Goal: Task Accomplishment & Management: Use online tool/utility

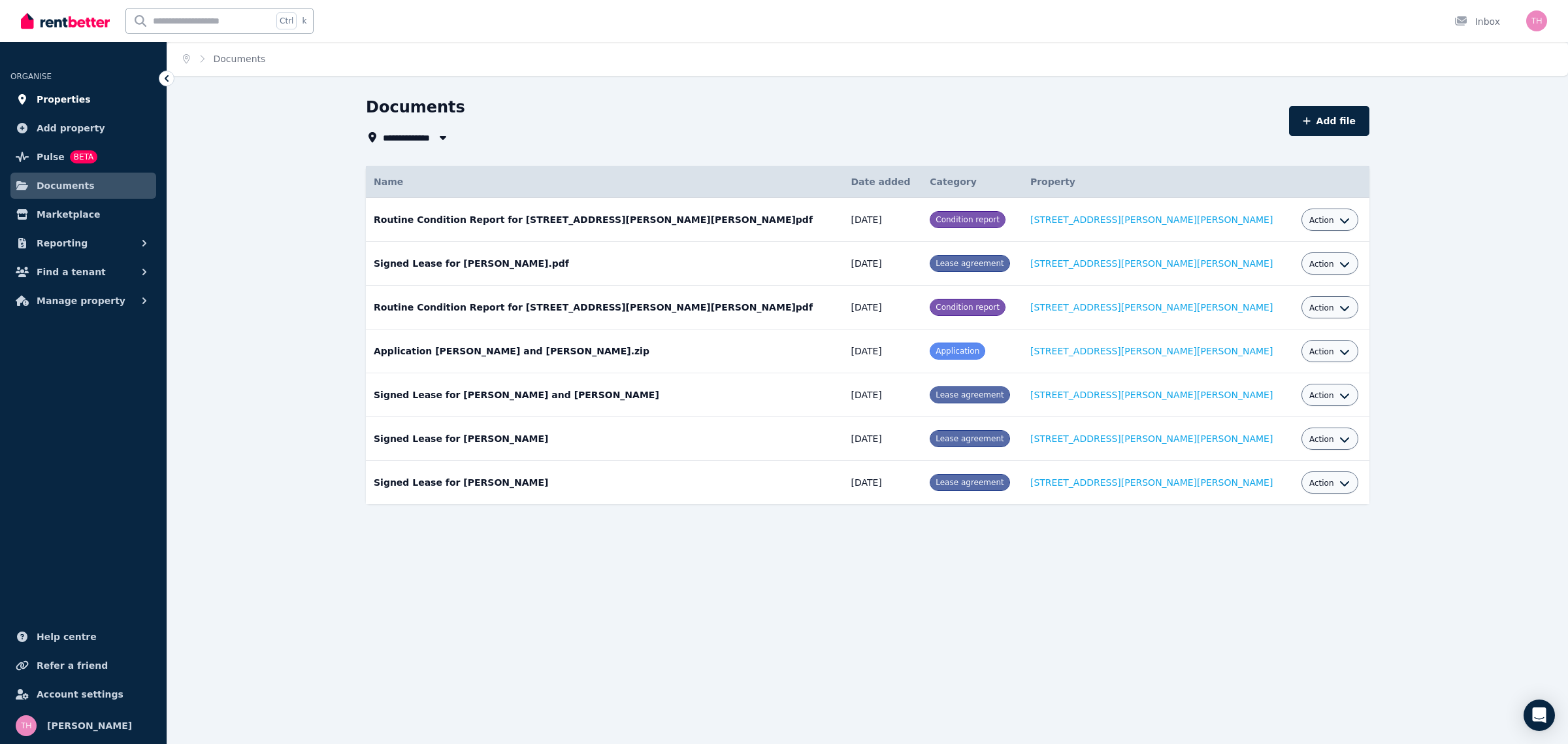
click at [56, 105] on span "Properties" at bounding box center [64, 98] width 54 height 15
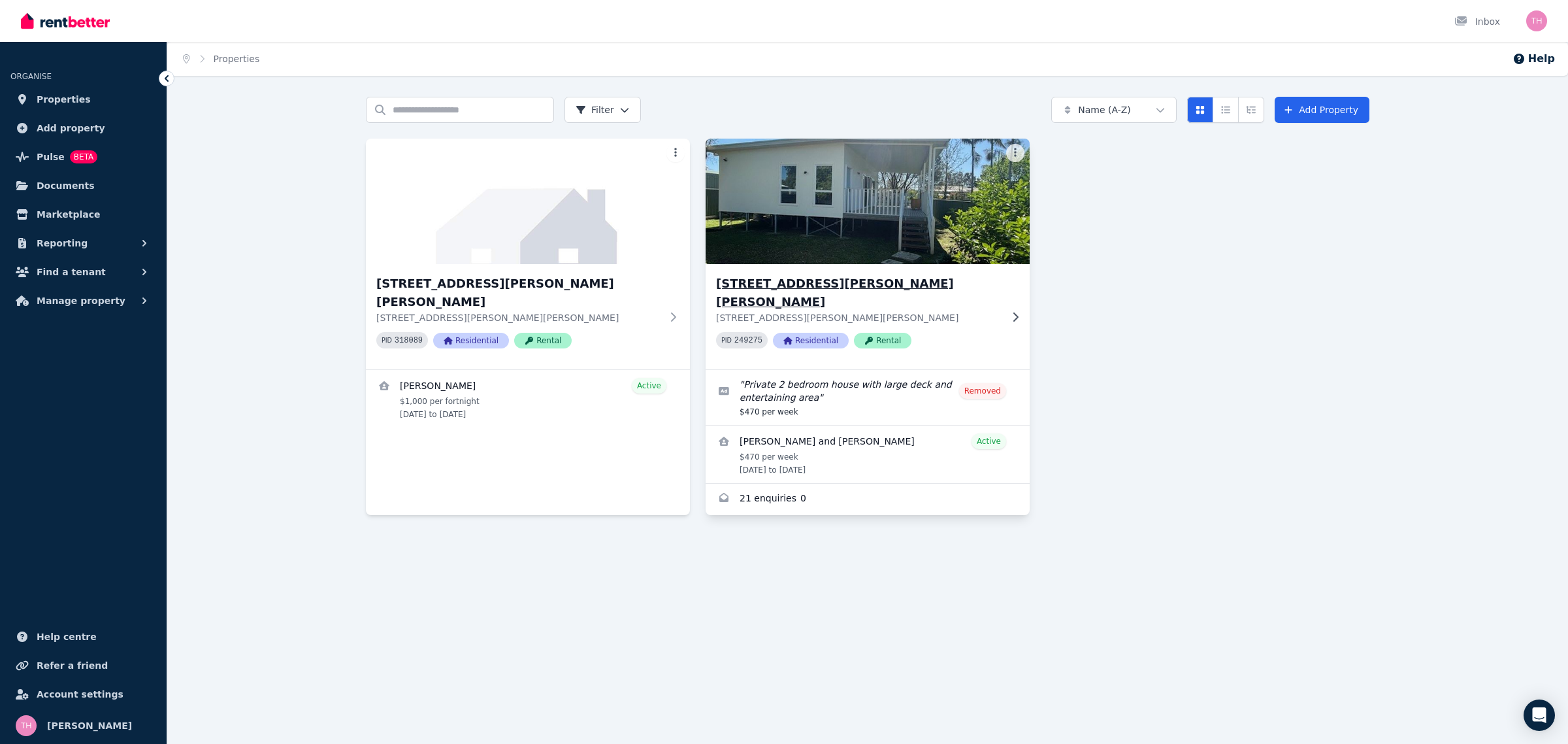
click at [821, 245] on img at bounding box center [868, 201] width 340 height 132
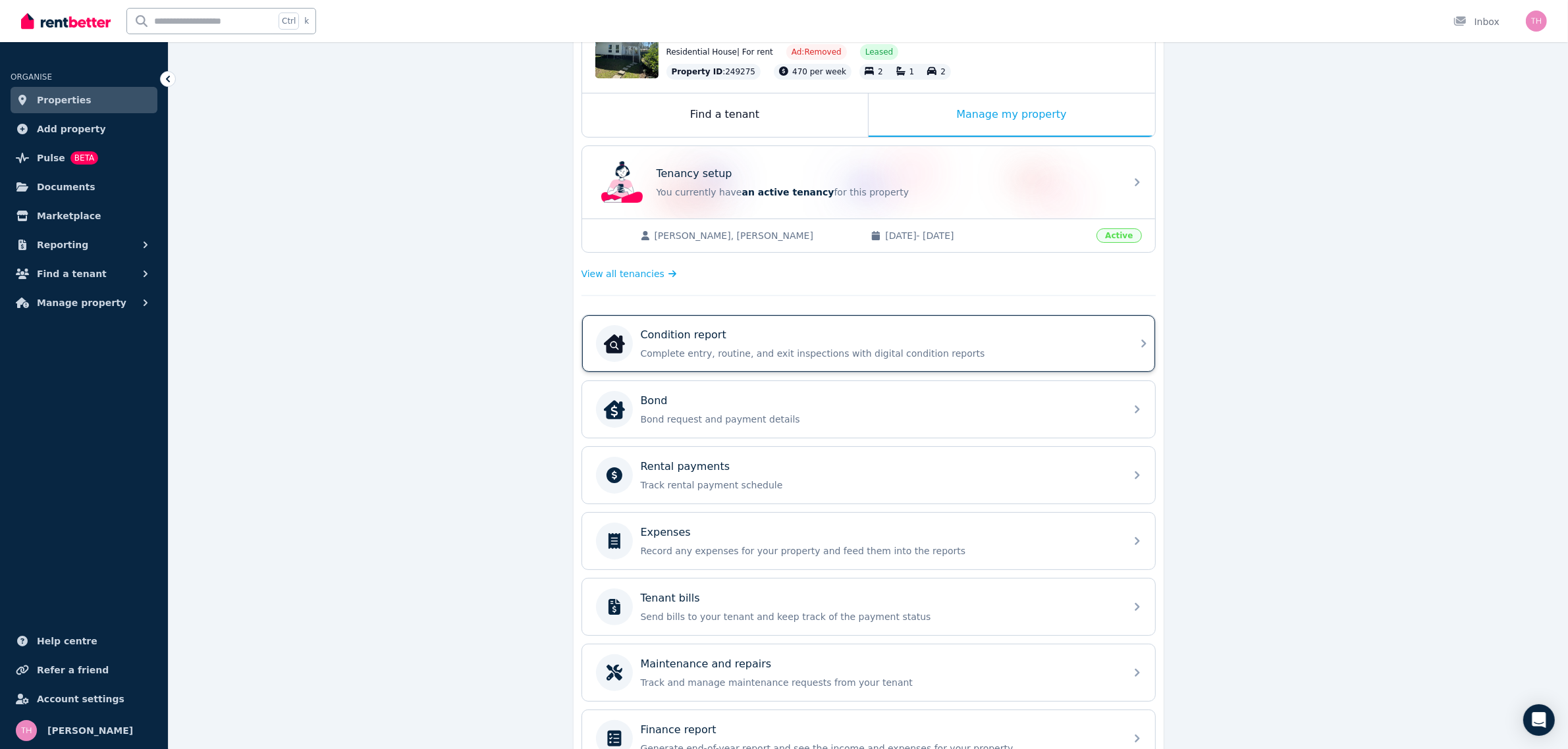
scroll to position [245, 0]
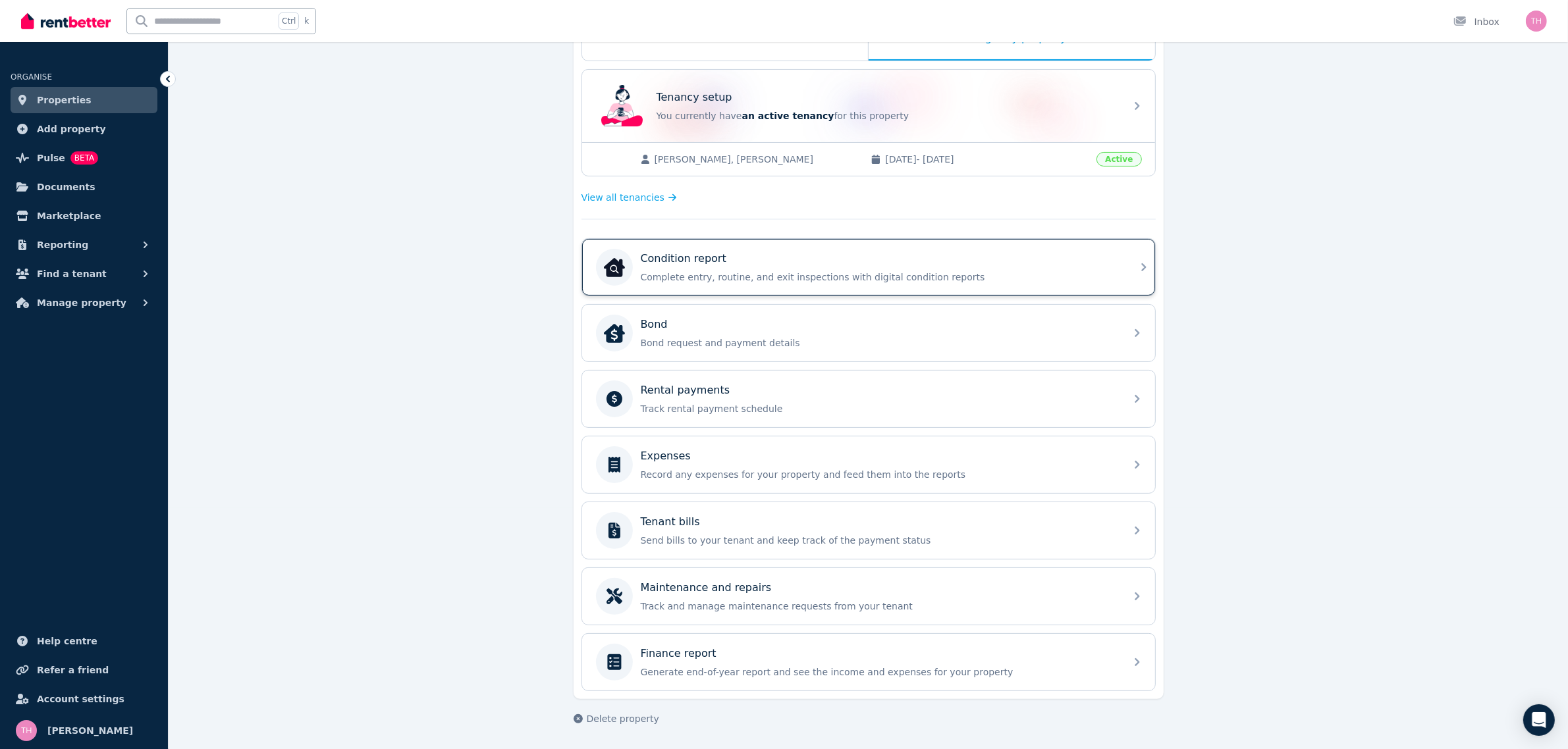
click at [768, 272] on p "Complete entry, routine, and exit inspections with digital condition reports" at bounding box center [879, 277] width 477 height 13
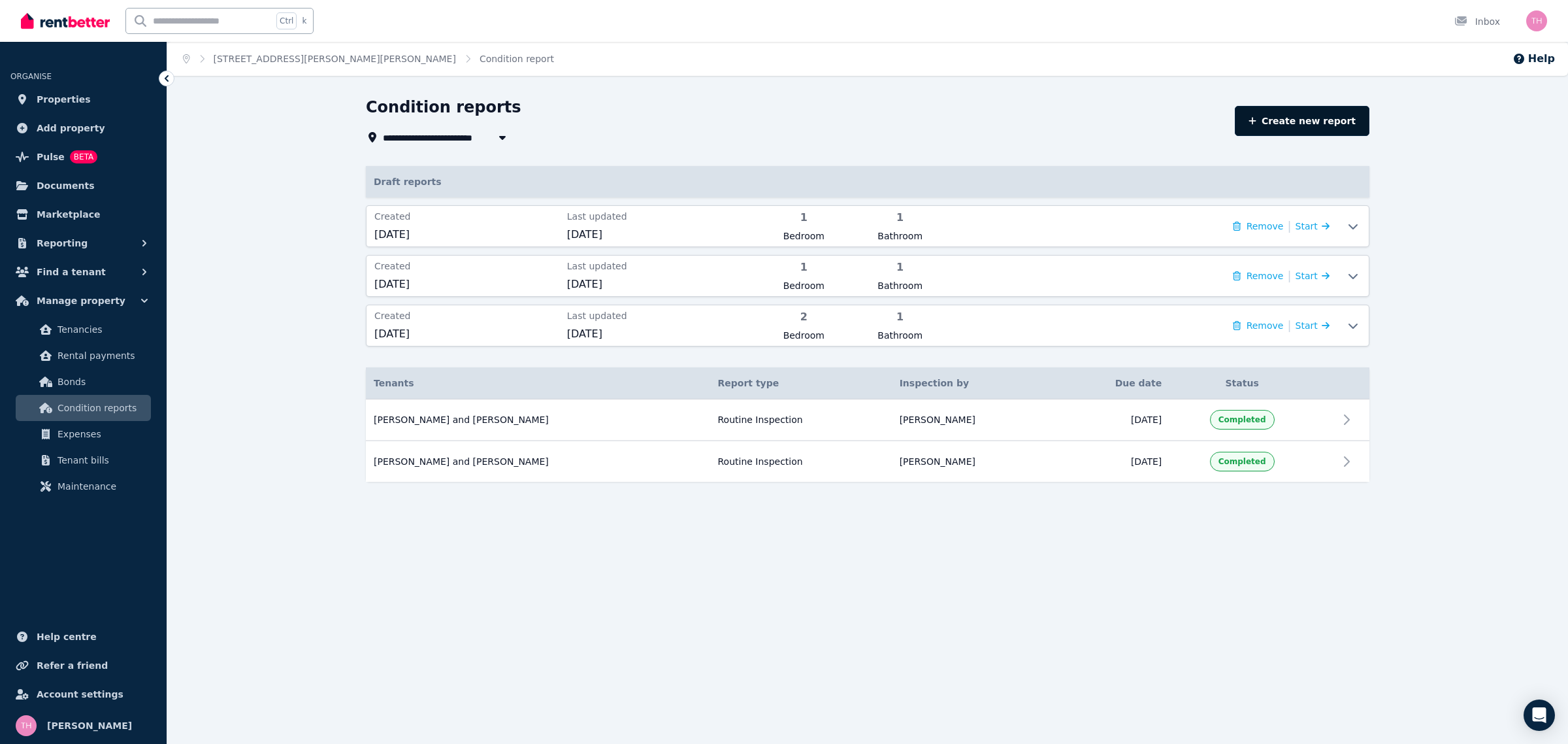
click at [1293, 122] on link "Create new report" at bounding box center [1302, 120] width 135 height 30
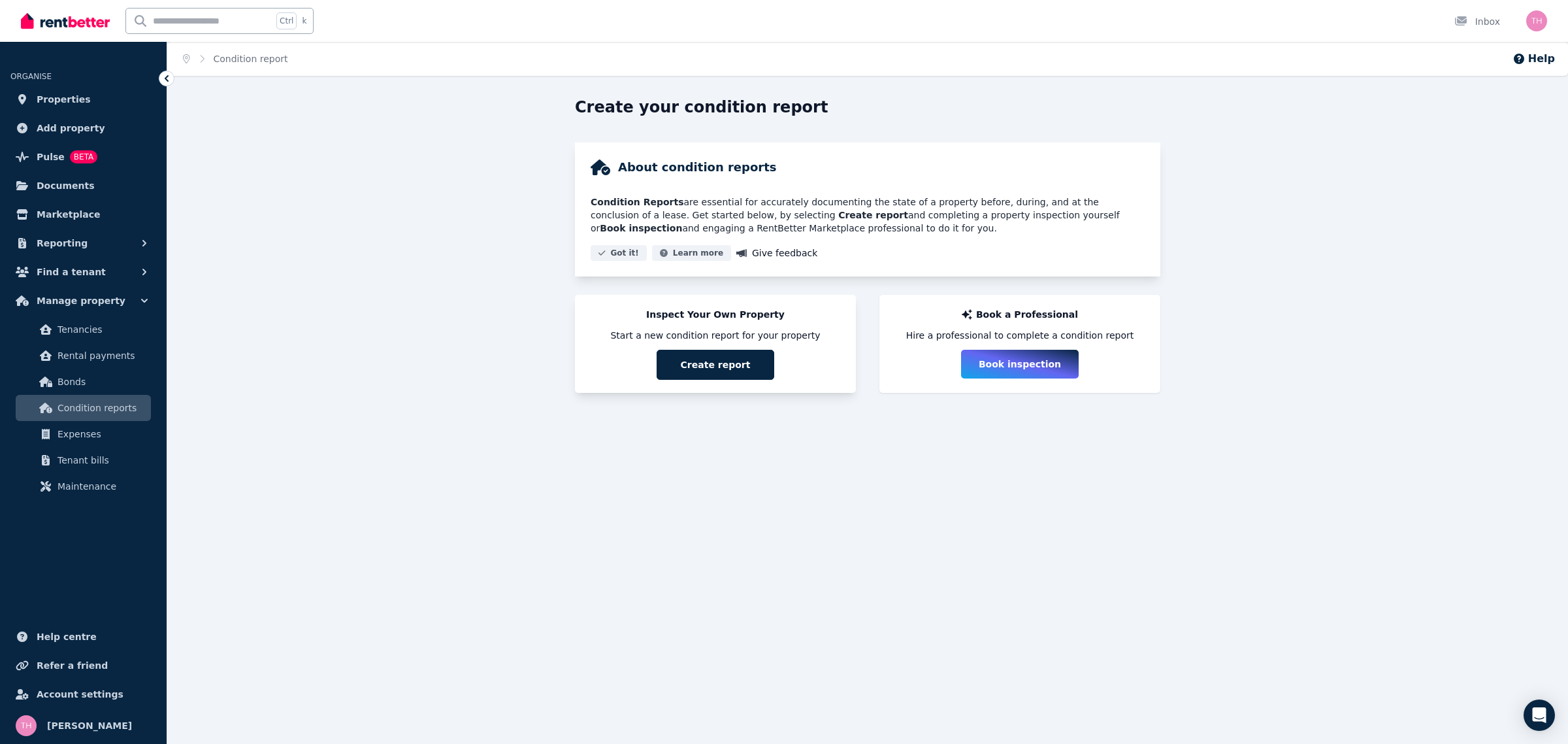
click at [730, 367] on button "Create report" at bounding box center [716, 364] width 117 height 30
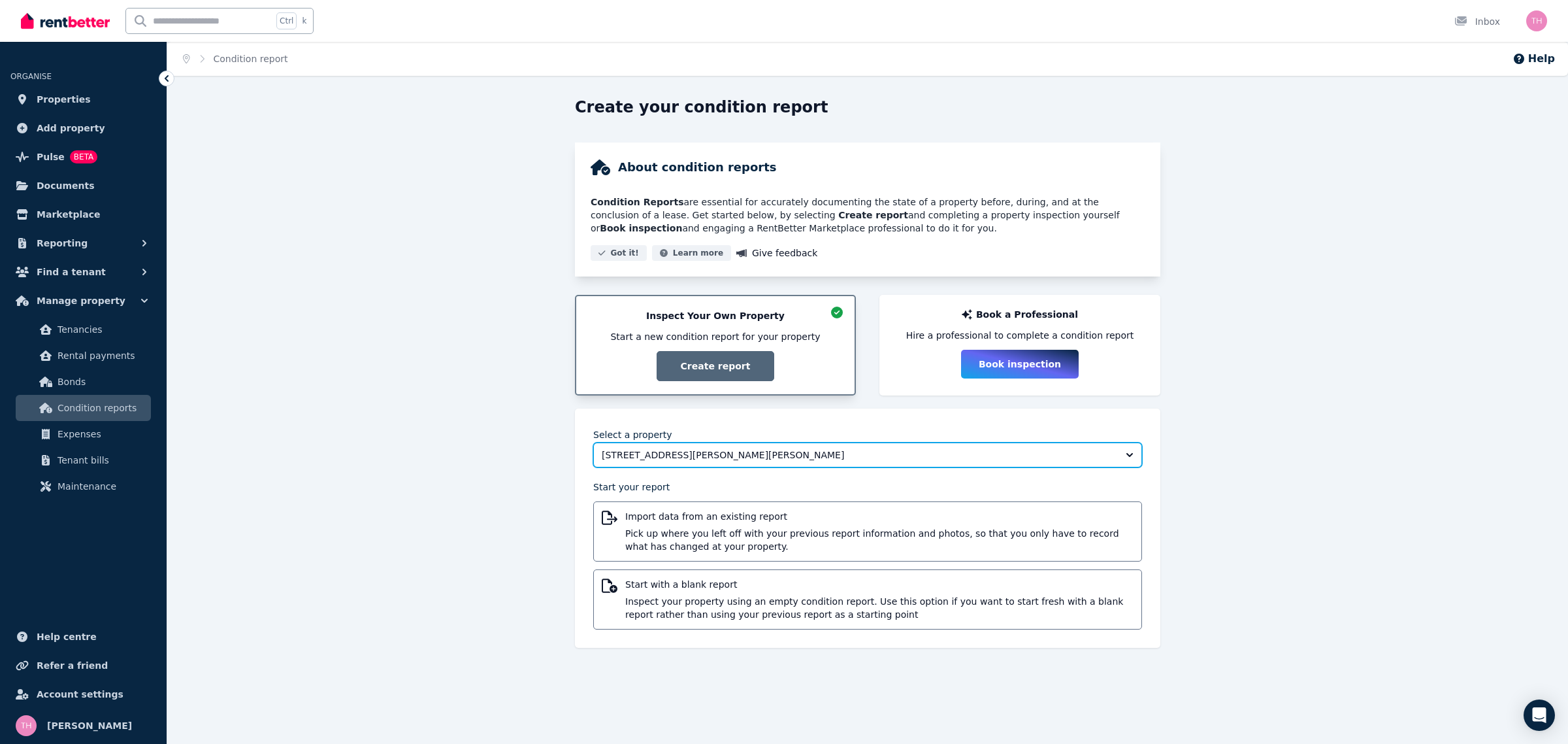
click at [1056, 458] on span "31B Dora Street, Dora Creek" at bounding box center [858, 455] width 514 height 13
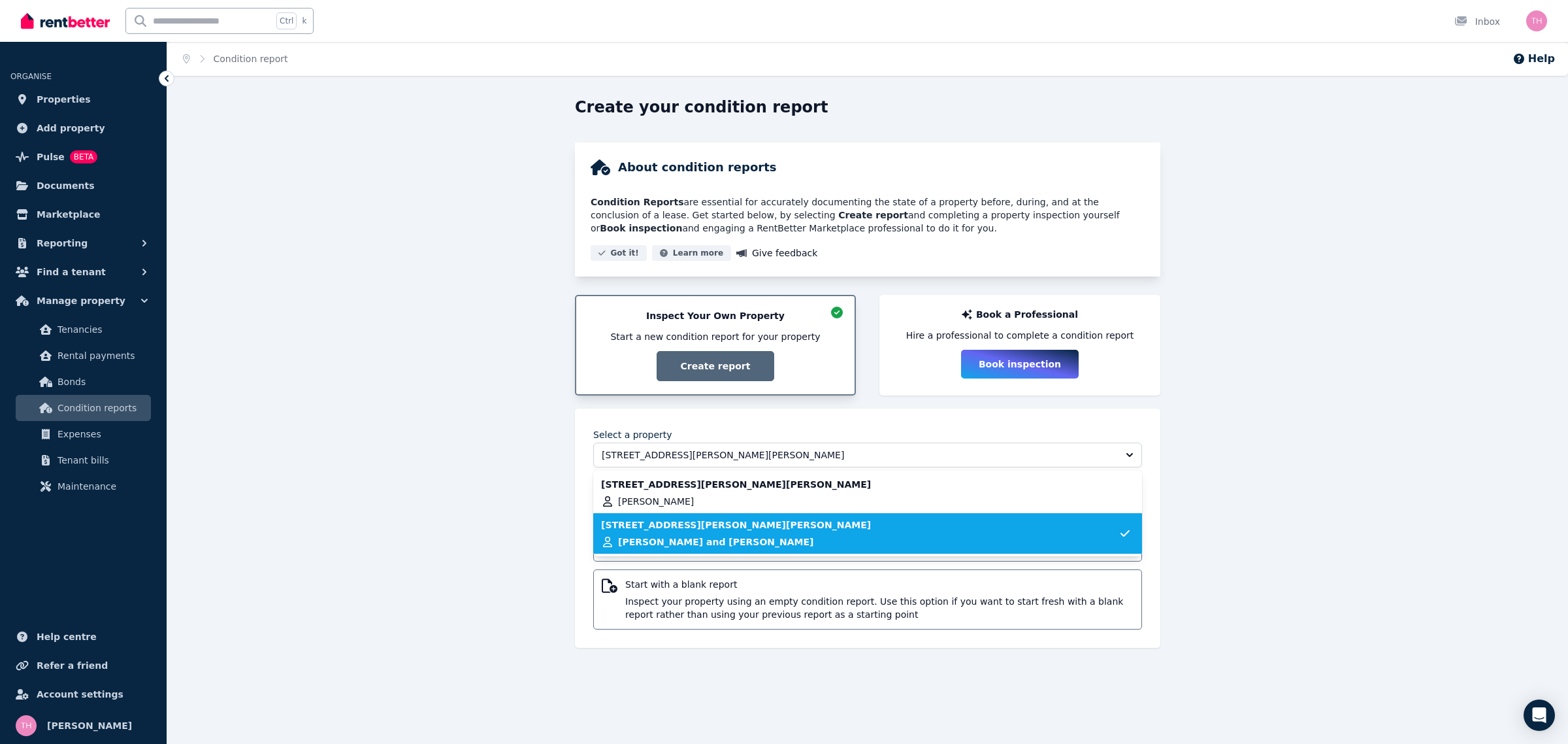
click at [891, 540] on div "31B Dora Street, Dora Creek Courtnei Cary and Tom Mcjennett" at bounding box center [859, 533] width 517 height 30
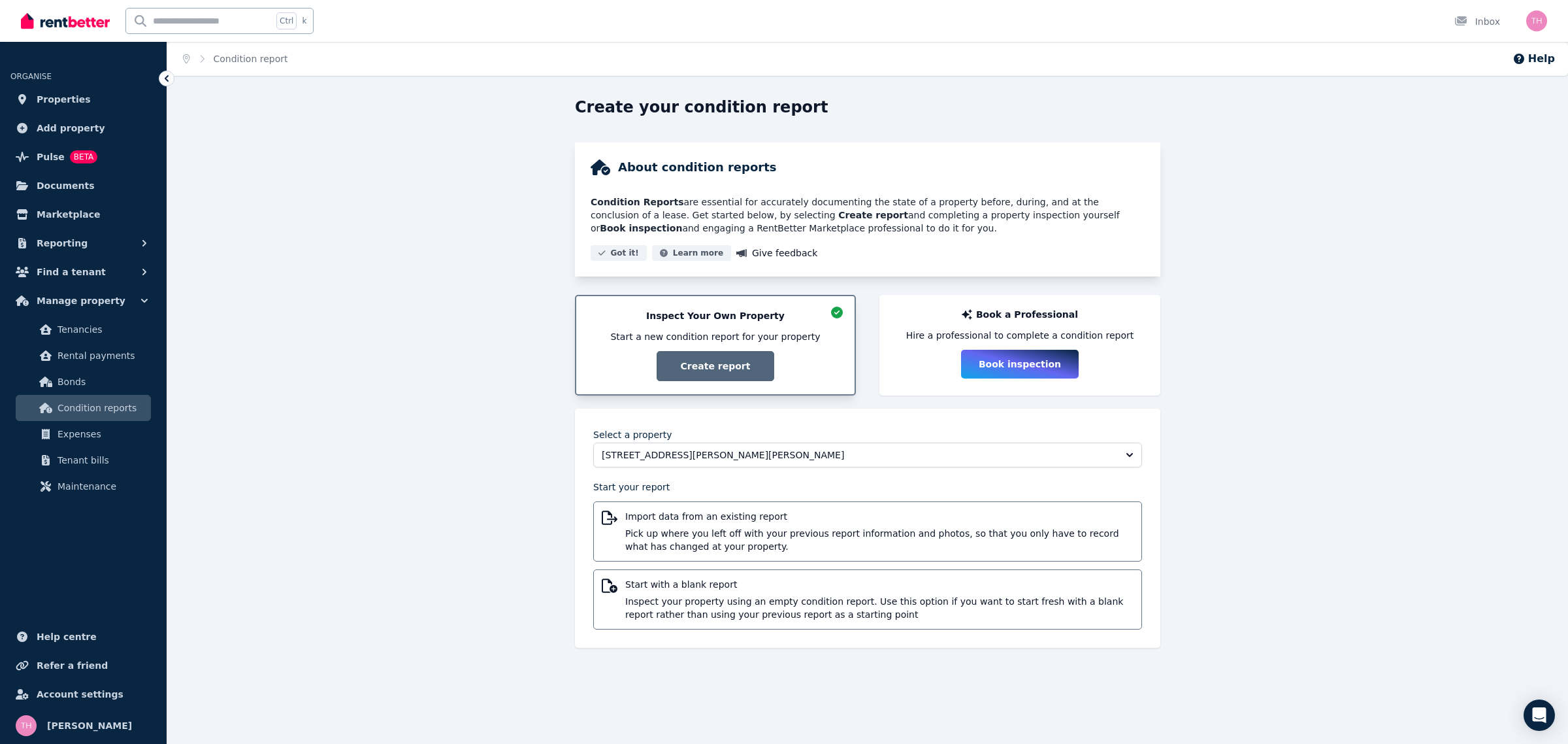
click at [727, 371] on div "Inspect Your Own Property Start a new condition report for your property Create…" at bounding box center [715, 345] width 252 height 72
click at [1260, 348] on div "Create your condition report About condition reports Condition Reports are esse…" at bounding box center [868, 384] width 1401 height 574
click at [1321, 240] on div "Create your condition report About condition reports Condition Reports are esse…" at bounding box center [868, 384] width 1401 height 574
click at [749, 367] on div "Inspect Your Own Property Start a new condition report for your property Create…" at bounding box center [715, 345] width 252 height 72
click at [1095, 369] on div "Book a Professional Hire a professional to complete a condition report Book ins…" at bounding box center [1020, 343] width 255 height 70
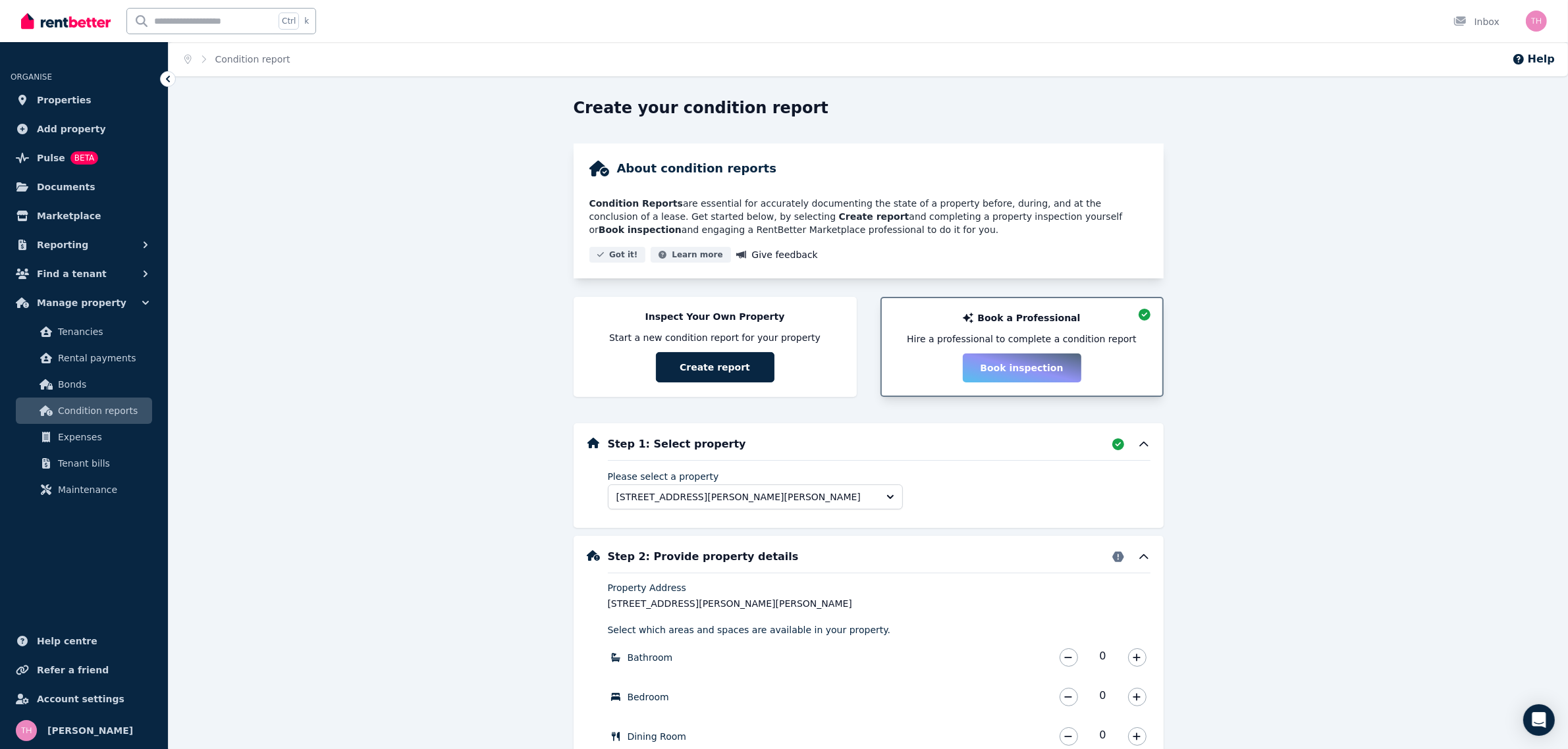
scroll to position [165, 0]
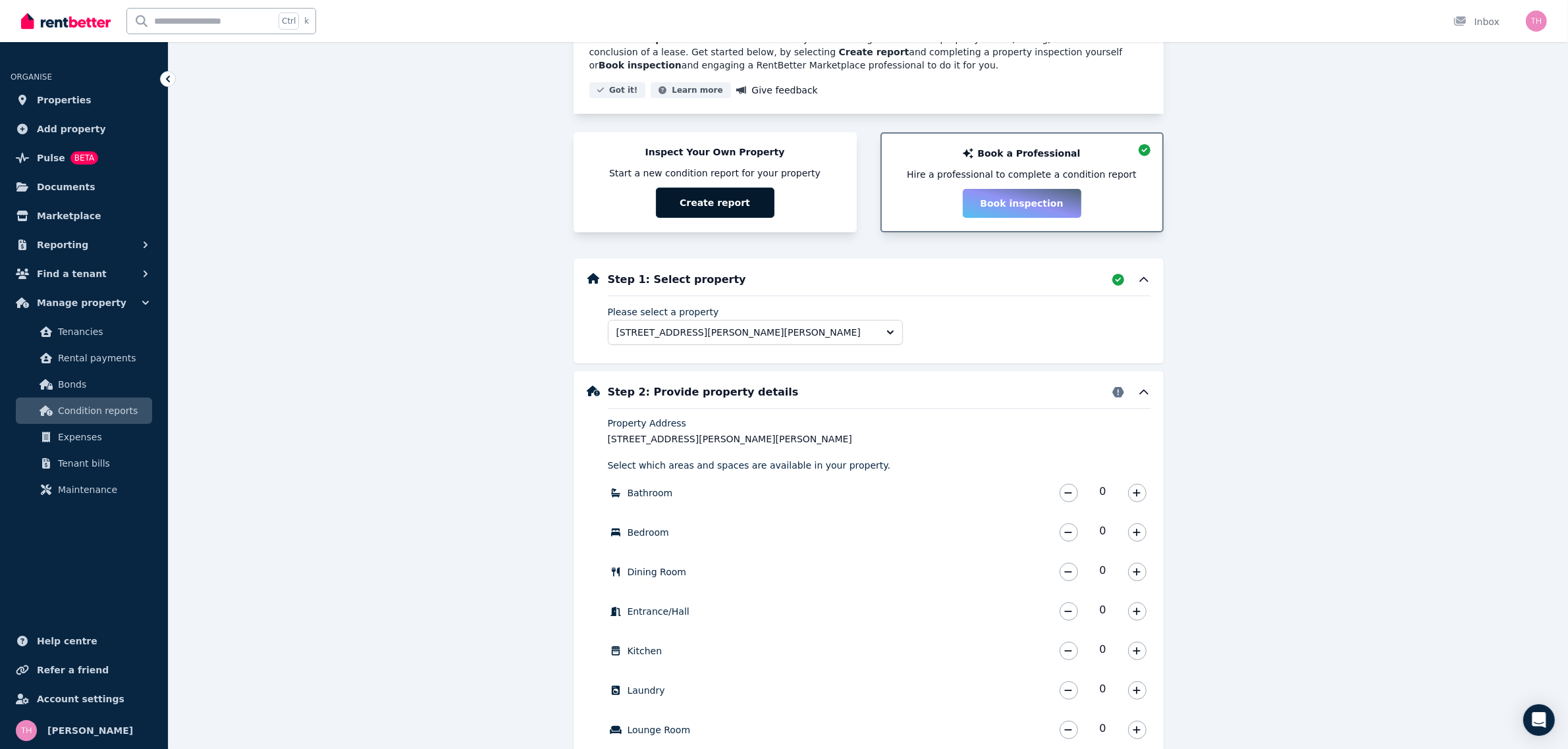
click at [699, 203] on button "Create report" at bounding box center [715, 202] width 118 height 30
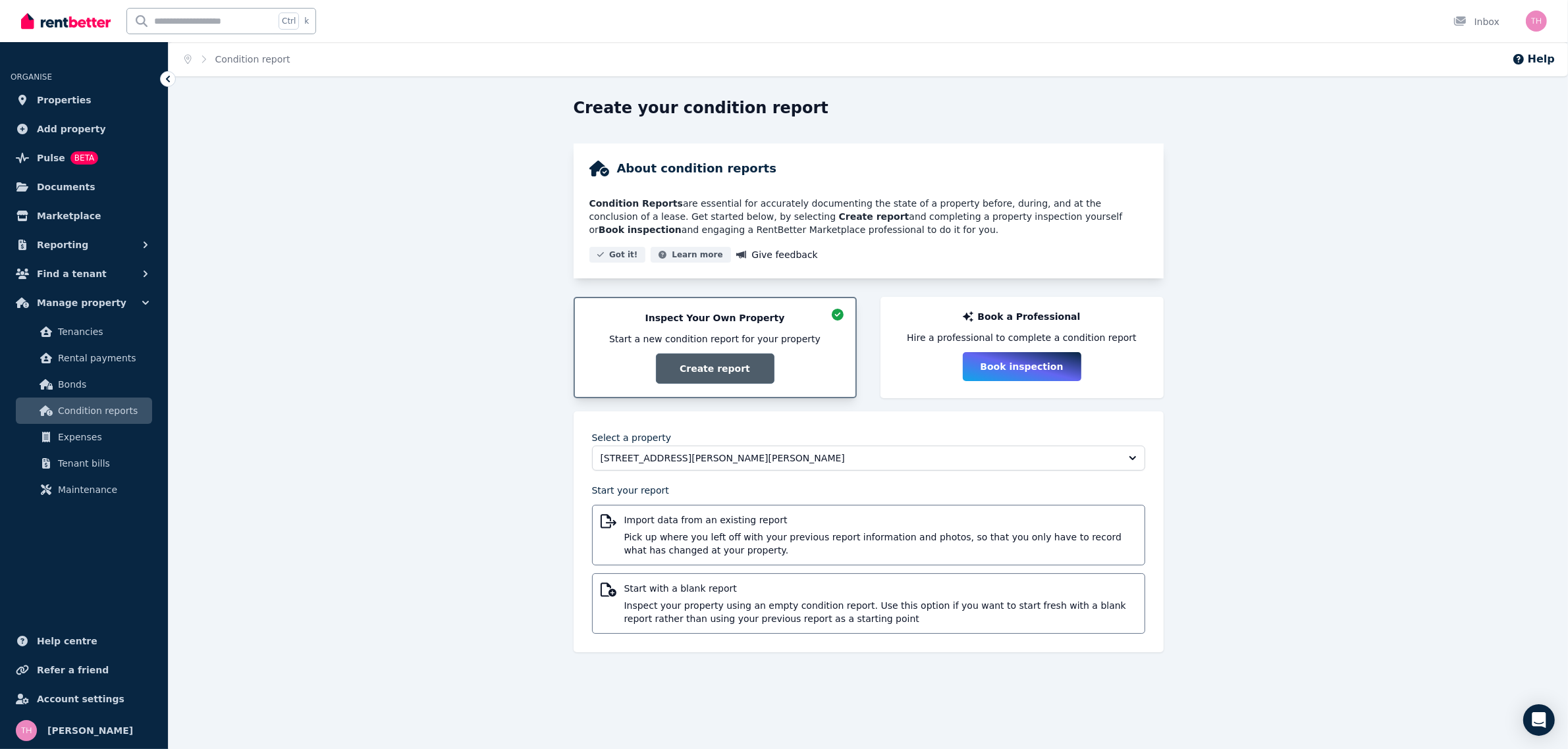
scroll to position [0, 0]
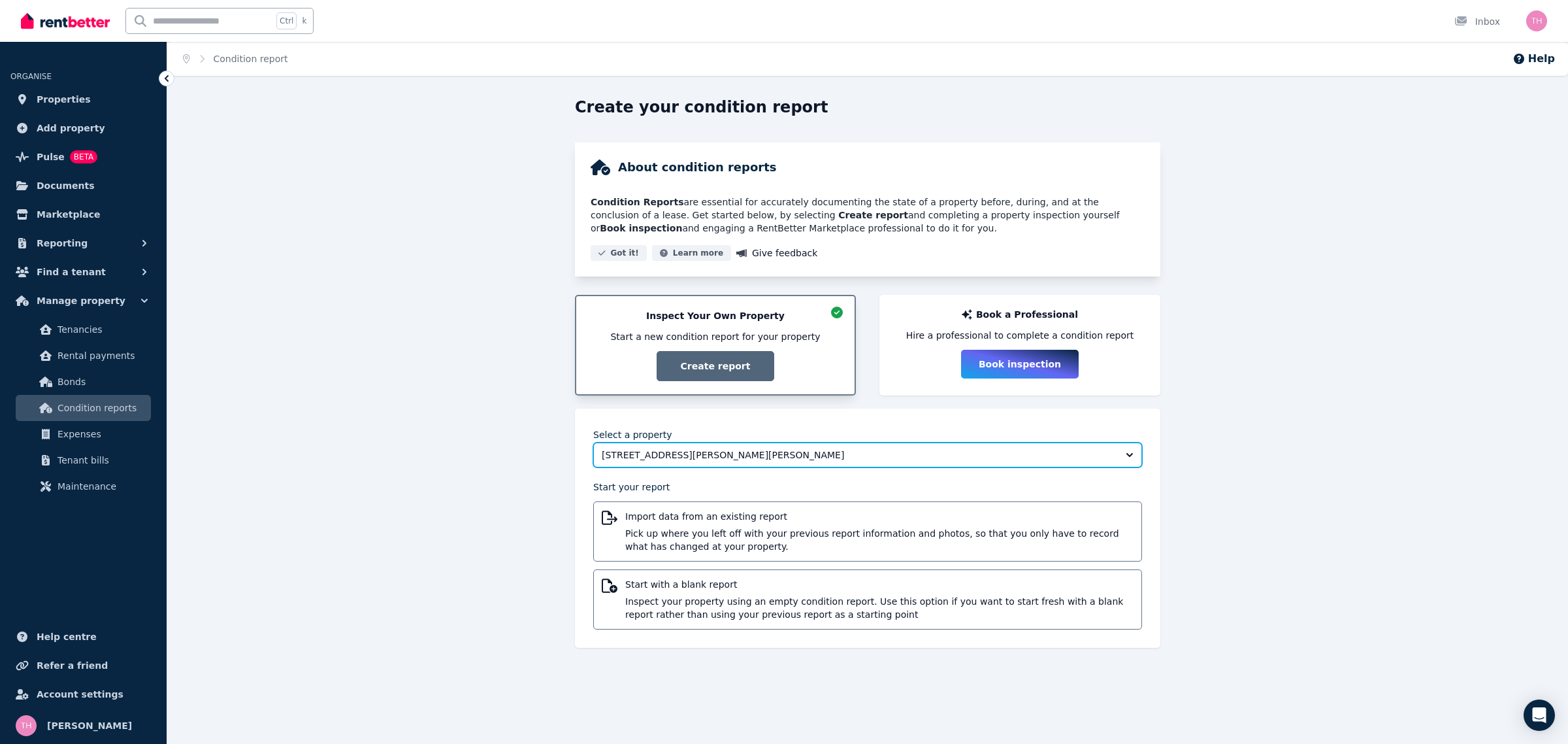
click at [887, 453] on span "31B Dora Street, Dora Creek" at bounding box center [858, 455] width 514 height 13
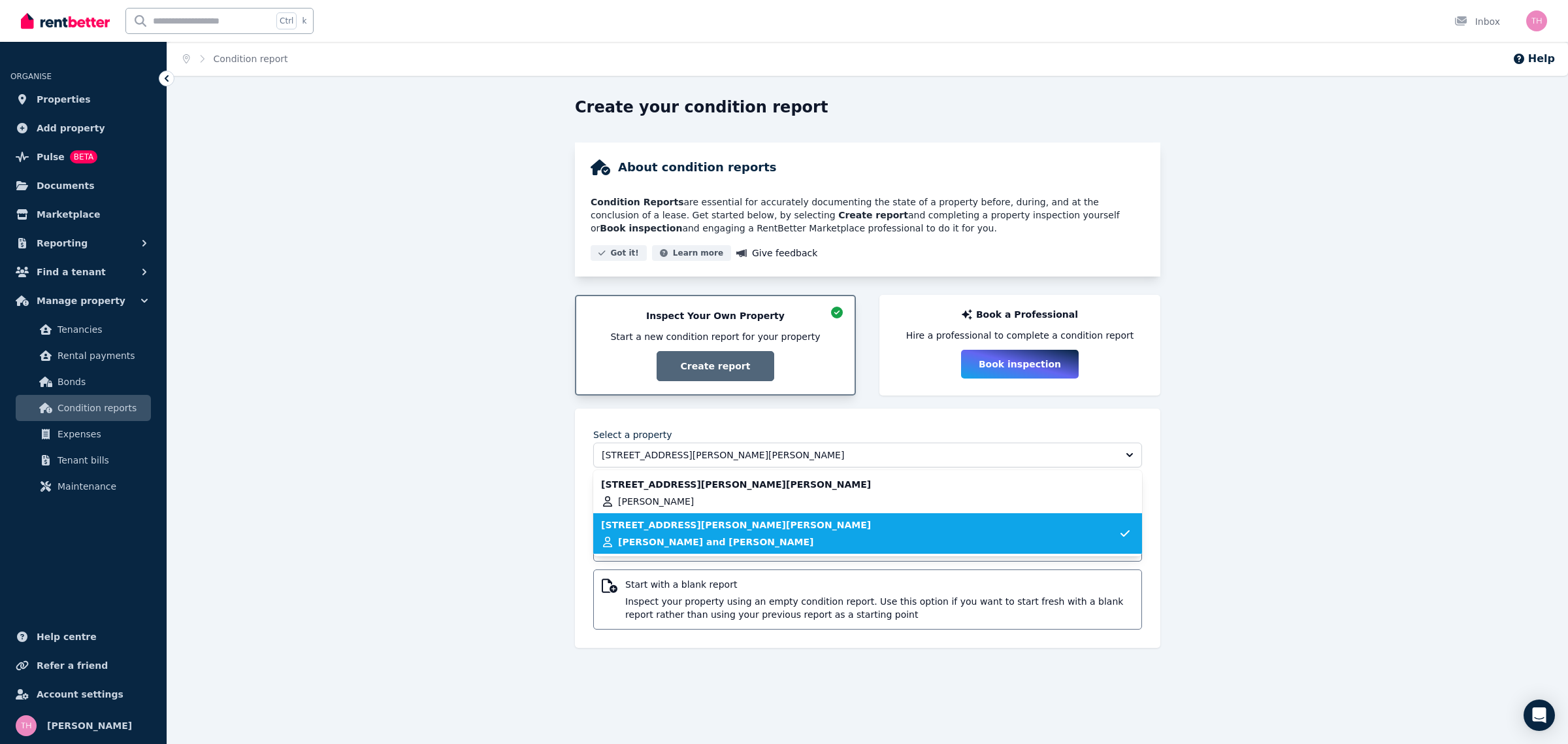
click at [843, 526] on div "31B Dora Street, Dora Creek Courtnei Cary and Tom Mcjennett" at bounding box center [859, 533] width 517 height 30
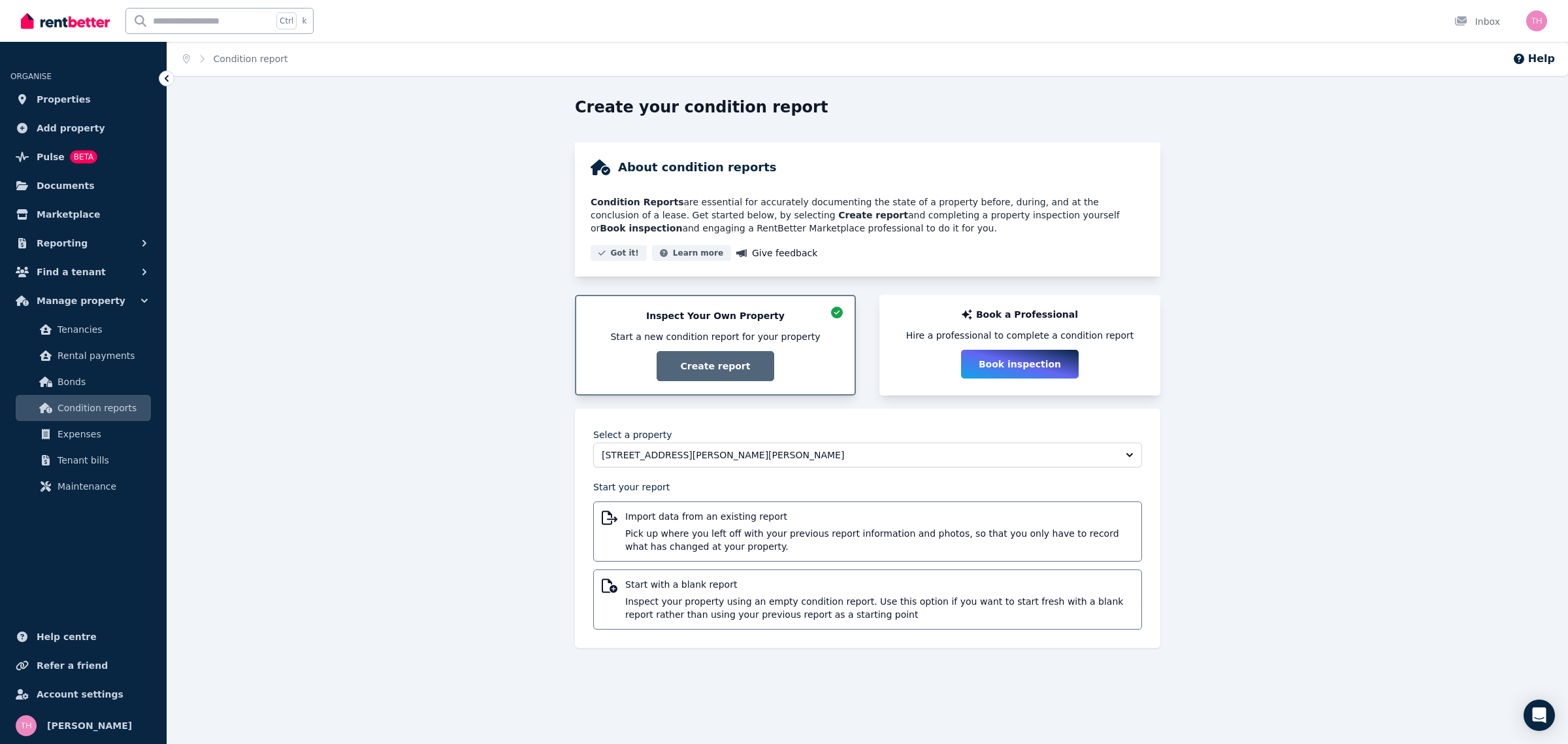
click at [1034, 370] on button "Book inspection" at bounding box center [1020, 364] width 117 height 29
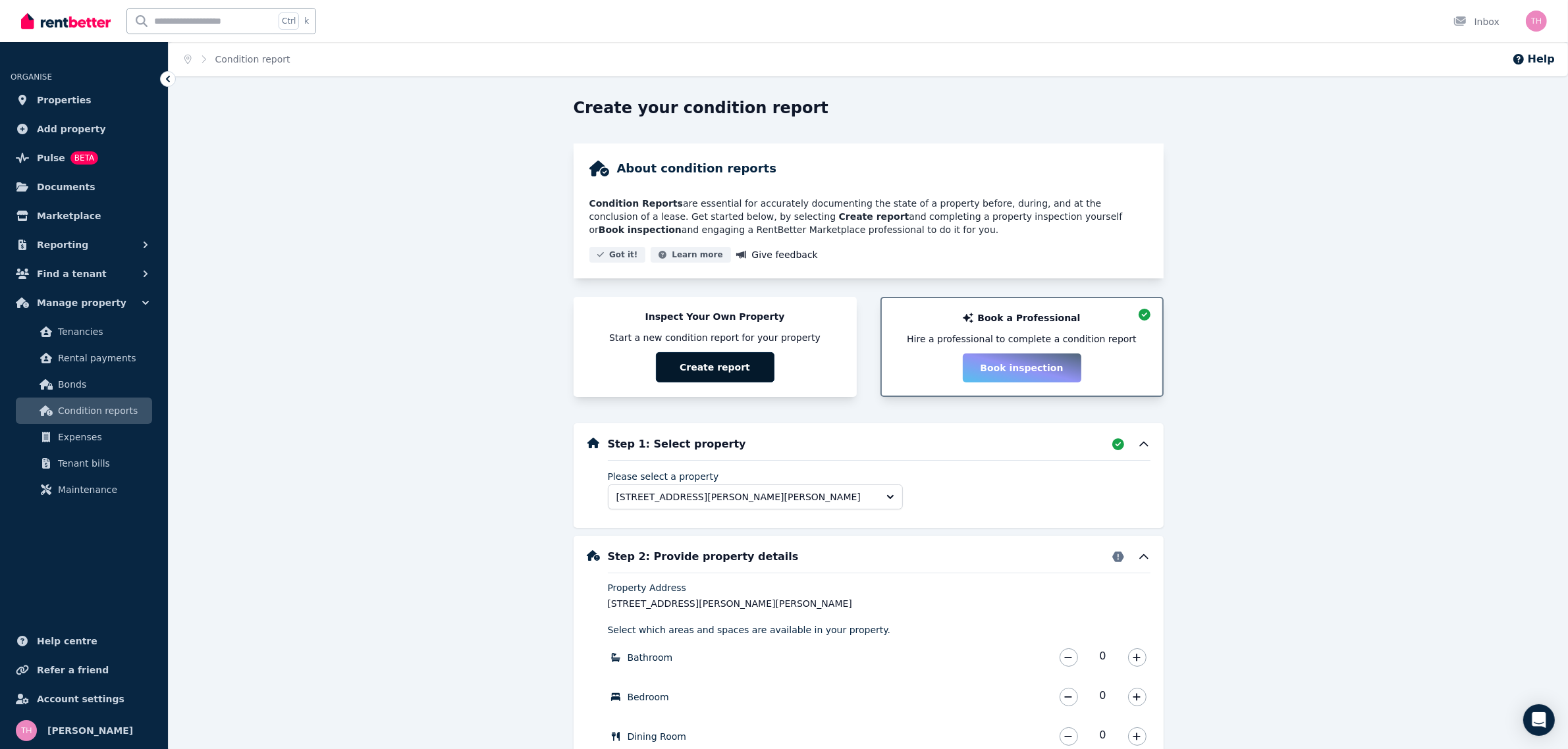
click at [721, 368] on button "Create report" at bounding box center [715, 366] width 118 height 30
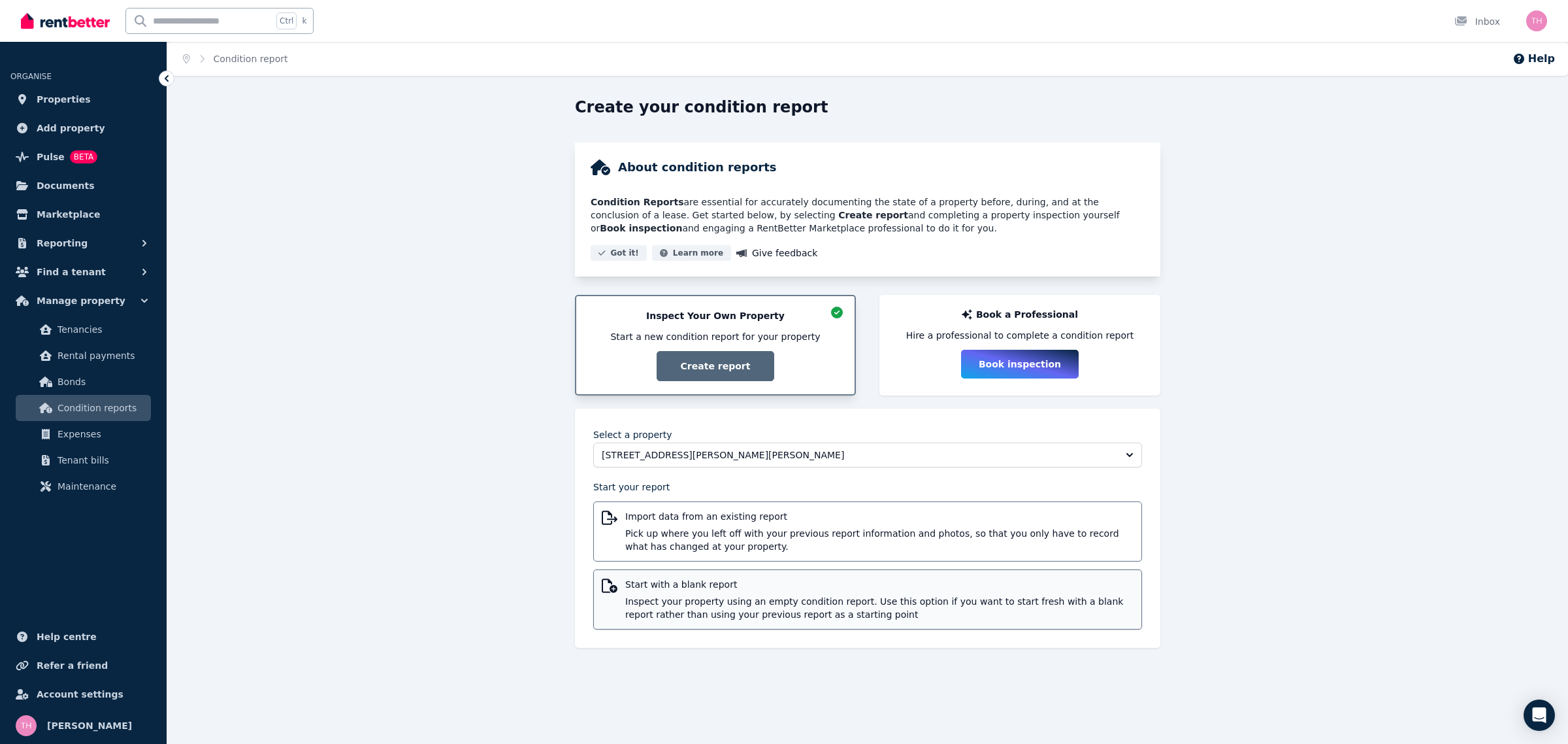
click at [791, 600] on span "Inspect your property using an empty condition report. Use this option if you w…" at bounding box center [879, 608] width 508 height 26
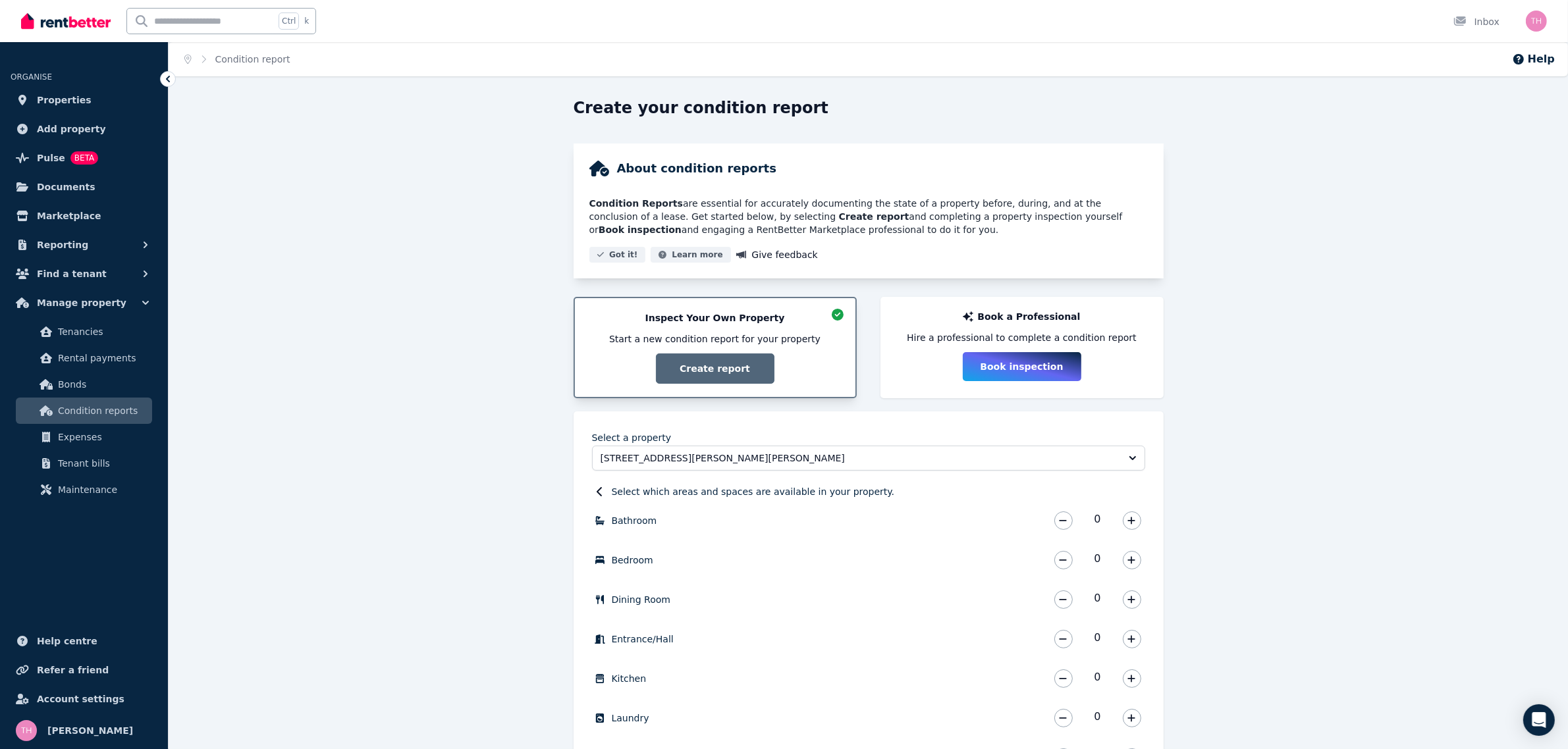
scroll to position [150, 0]
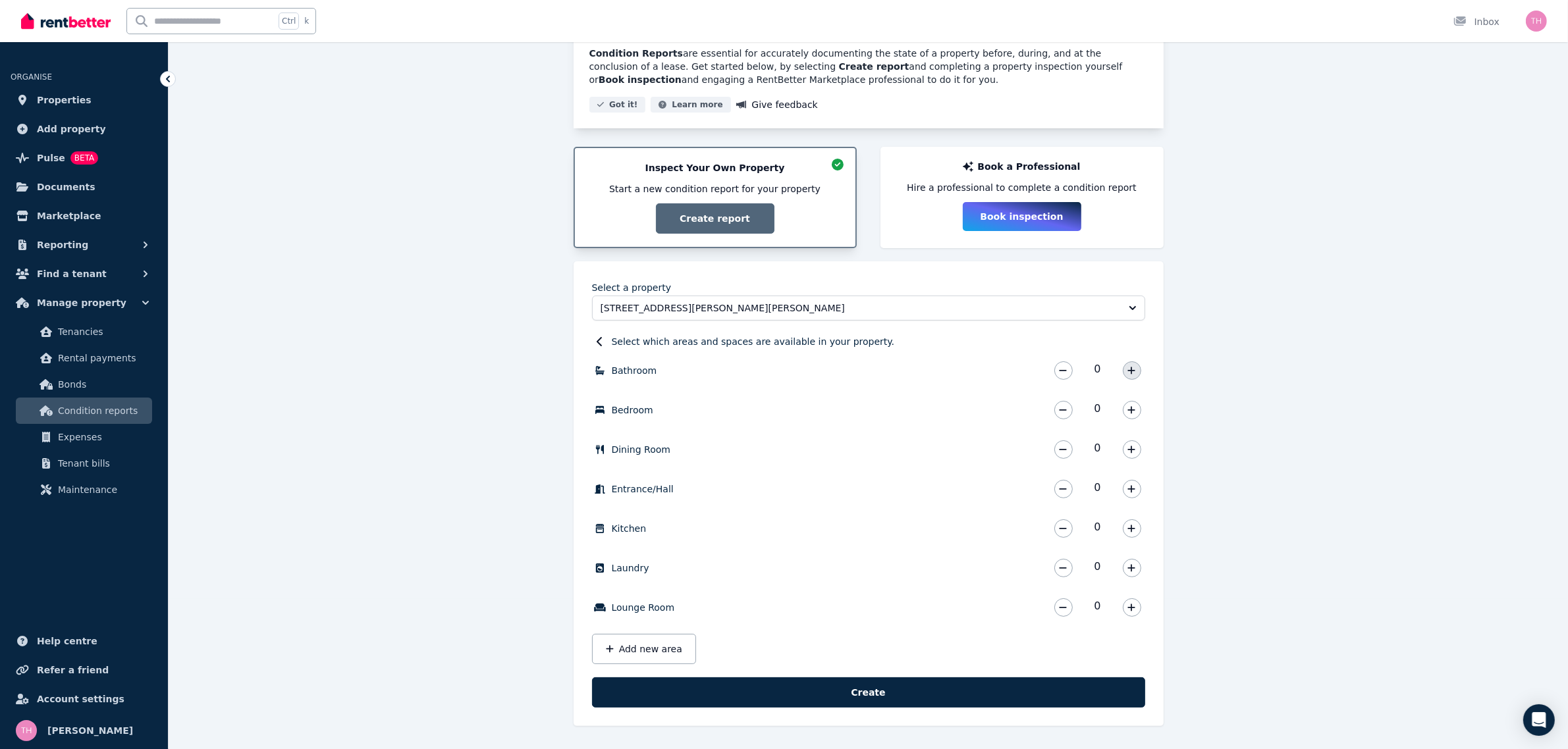
click at [1132, 375] on button "button" at bounding box center [1131, 370] width 18 height 18
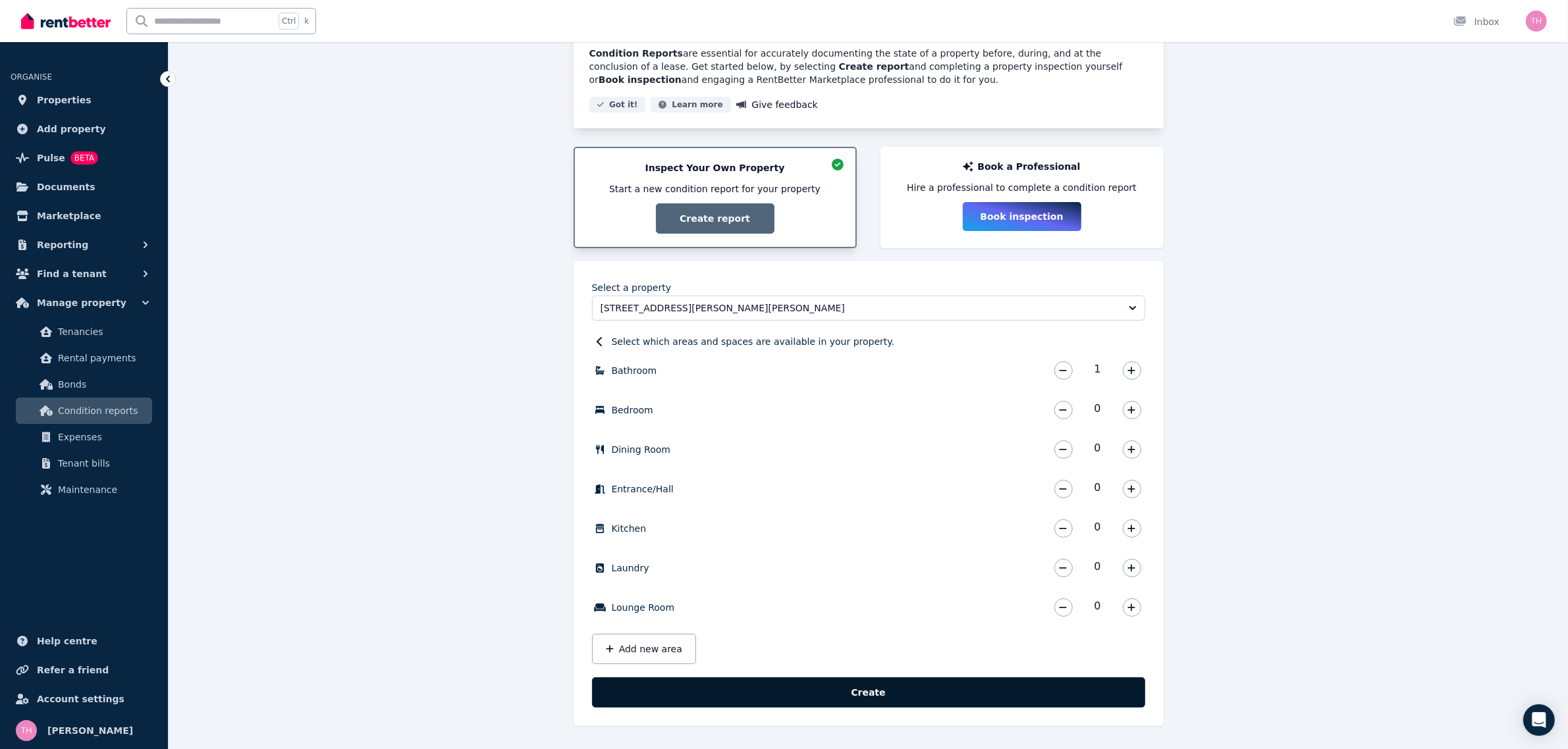
click at [876, 695] on button "Create" at bounding box center [869, 692] width 553 height 30
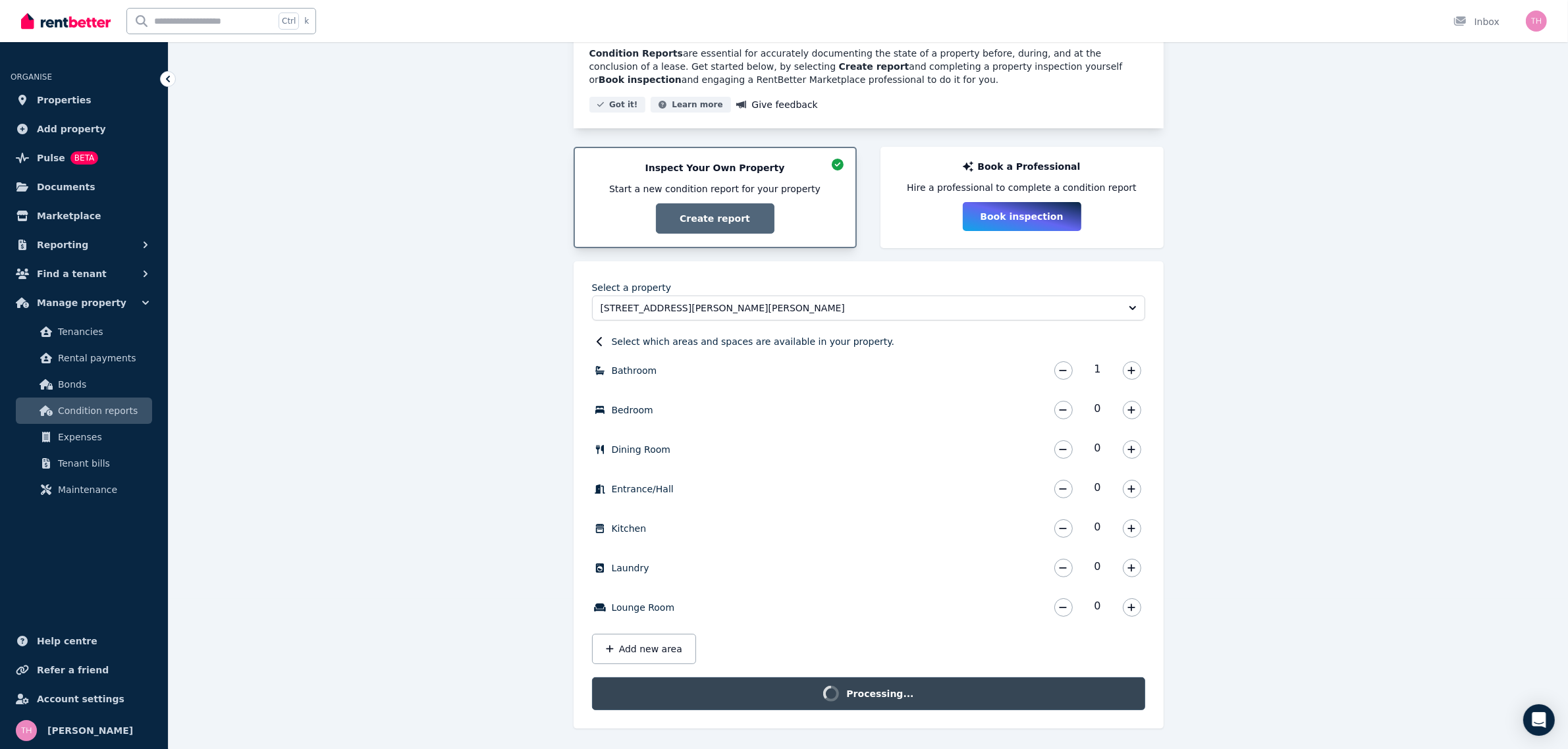
scroll to position [133, 0]
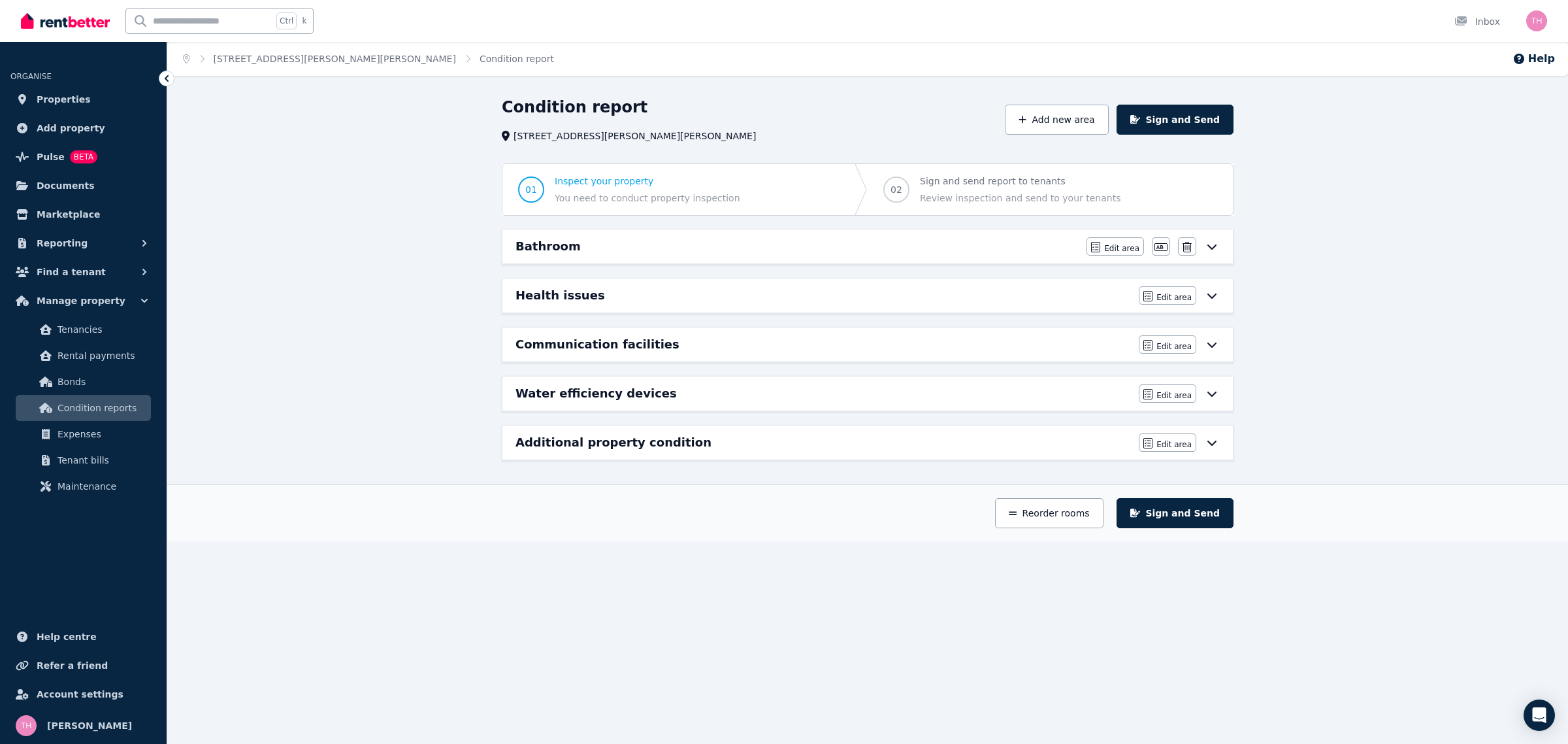
click at [586, 249] on div "Bathroom" at bounding box center [797, 246] width 563 height 18
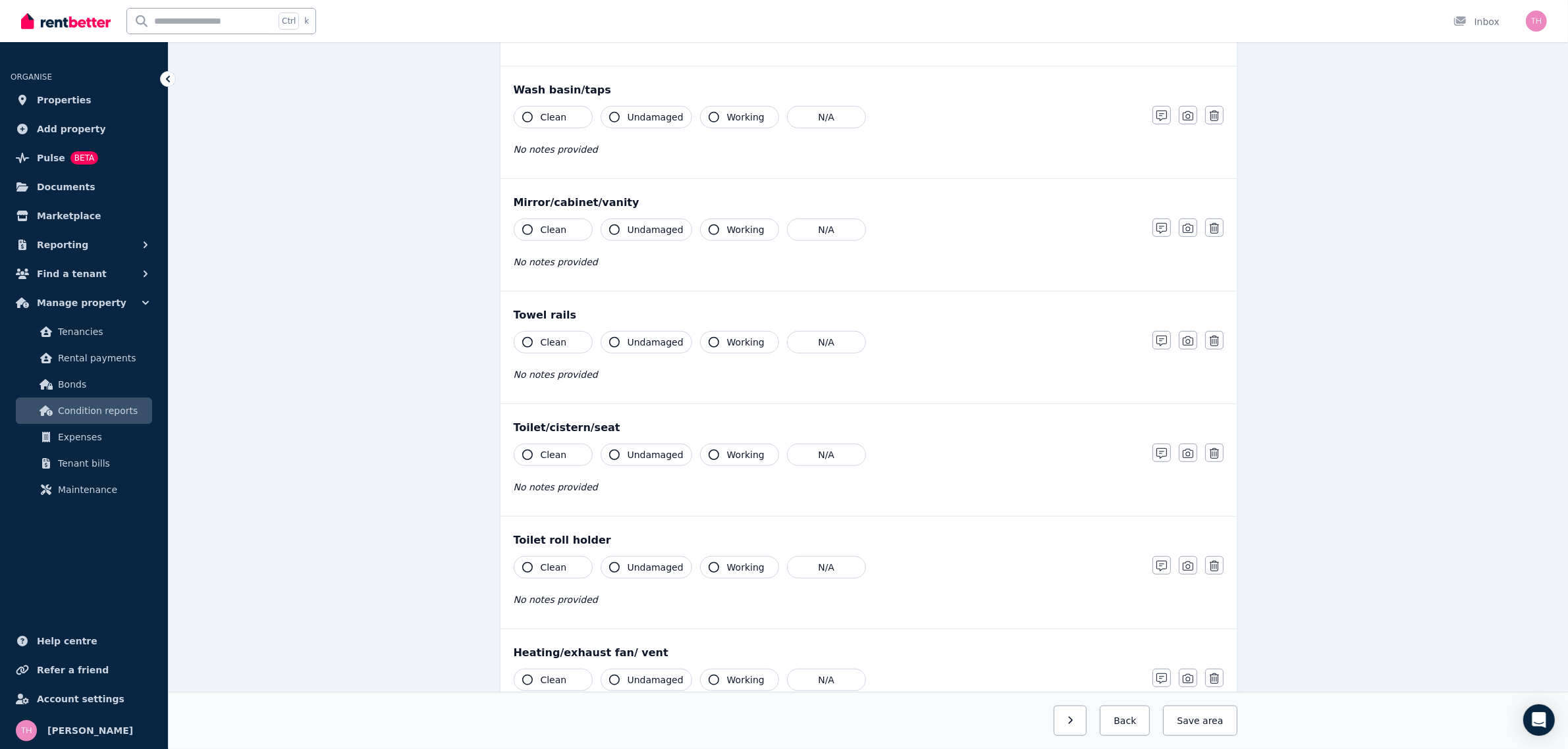
scroll to position [1311, 0]
